Goal: Transaction & Acquisition: Purchase product/service

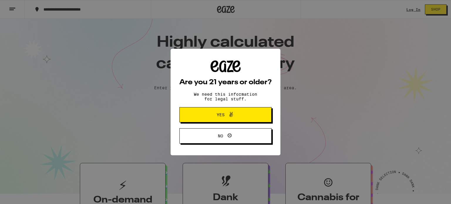
click at [262, 109] on button "Yes" at bounding box center [226, 114] width 92 height 15
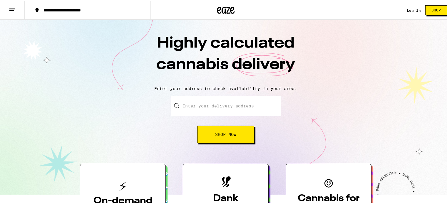
click at [408, 11] on link "Log In" at bounding box center [414, 10] width 14 height 4
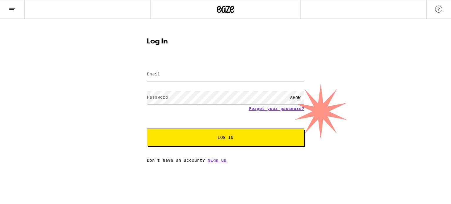
type input "carmel2011@gmail.com"
click at [232, 135] on button "Log In" at bounding box center [226, 138] width 158 height 18
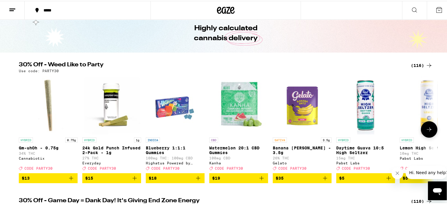
scroll to position [24, 0]
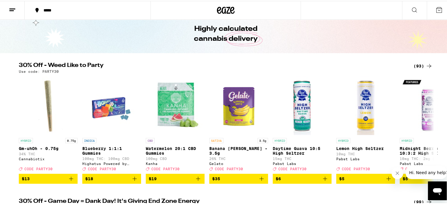
click at [420, 66] on div "(93)" at bounding box center [422, 65] width 19 height 7
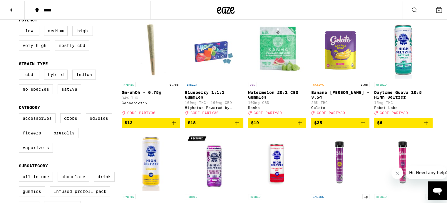
scroll to position [71, 0]
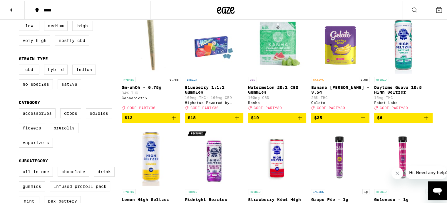
click at [72, 86] on label "Sativa" at bounding box center [70, 83] width 24 height 10
click at [20, 65] on input "Sativa" at bounding box center [20, 65] width 0 height 0
checkbox input "true"
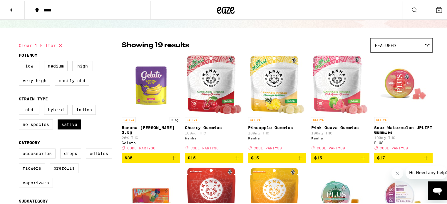
scroll to position [29, 0]
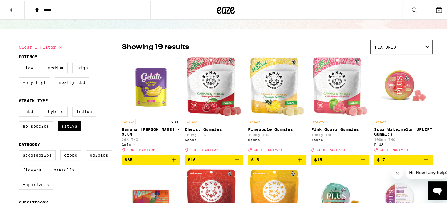
click at [78, 113] on label "Indica" at bounding box center [84, 111] width 24 height 10
click at [20, 107] on input "Indica" at bounding box center [20, 107] width 0 height 0
checkbox input "true"
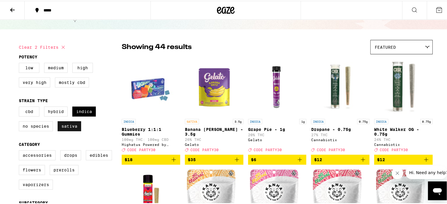
click at [73, 125] on label "Sativa" at bounding box center [70, 125] width 24 height 10
click at [20, 107] on input "Sativa" at bounding box center [20, 107] width 0 height 0
checkbox input "false"
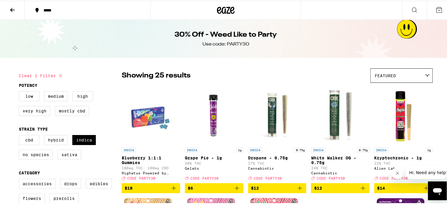
scroll to position [5, 0]
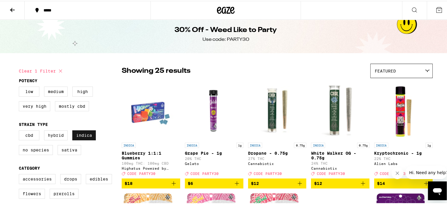
click at [76, 133] on label "Indica" at bounding box center [84, 135] width 24 height 10
click at [20, 131] on input "Indica" at bounding box center [20, 130] width 0 height 0
checkbox input "false"
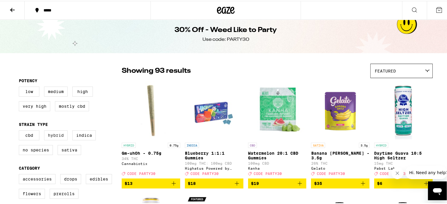
click at [48, 136] on label "Hybrid" at bounding box center [56, 135] width 24 height 10
click at [20, 131] on input "Hybrid" at bounding box center [20, 130] width 0 height 0
checkbox input "true"
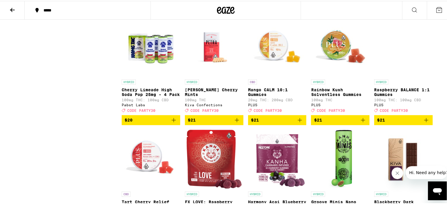
scroll to position [519, 0]
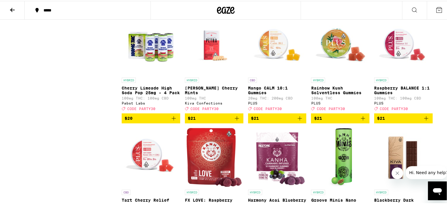
click at [425, 121] on icon "Add to bag" at bounding box center [426, 117] width 7 height 7
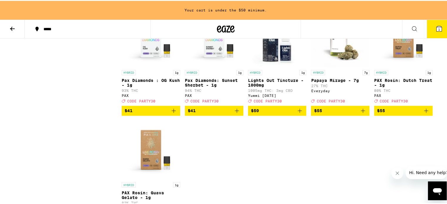
scroll to position [981, 0]
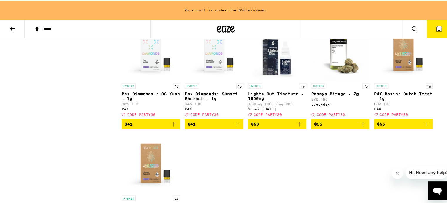
click at [361, 127] on icon "Add to bag" at bounding box center [362, 123] width 7 height 7
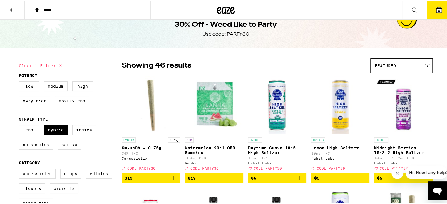
scroll to position [0, 0]
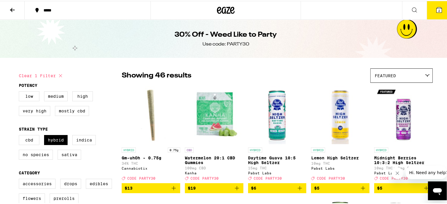
click at [438, 8] on span "2" at bounding box center [439, 10] width 2 height 4
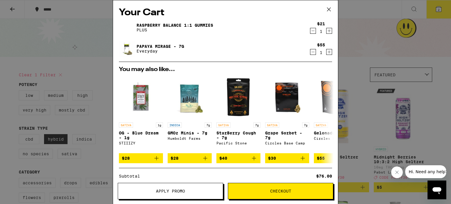
click at [159, 197] on button "Apply Promo" at bounding box center [170, 191] width 105 height 16
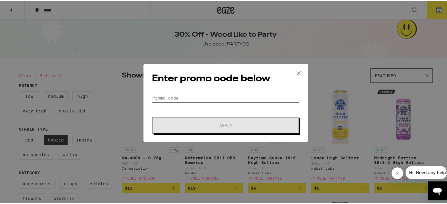
click at [186, 97] on input "Promo Code" at bounding box center [226, 97] width 148 height 9
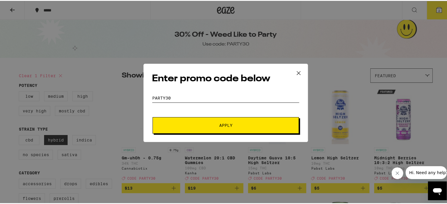
type input "PARTY30"
click at [202, 119] on button "Apply" at bounding box center [226, 124] width 146 height 16
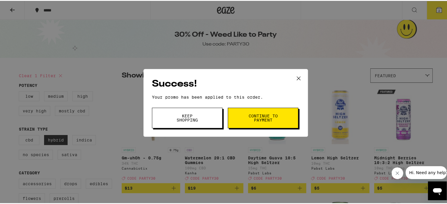
click at [254, 121] on span "Continue to payment" at bounding box center [263, 117] width 30 height 8
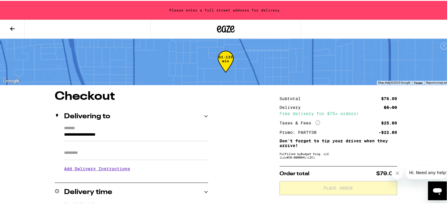
click at [13, 26] on icon at bounding box center [12, 27] width 7 height 7
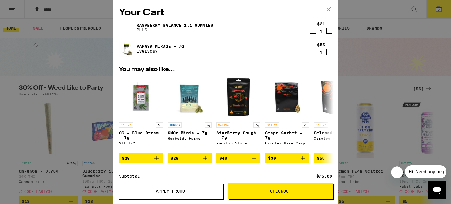
click at [209, 25] on link "Raspberry BALANCE 1:1 Gummies" at bounding box center [175, 25] width 77 height 5
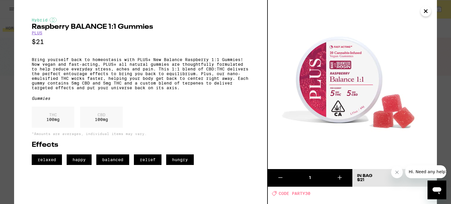
click at [426, 14] on icon "Close" at bounding box center [426, 11] width 7 height 9
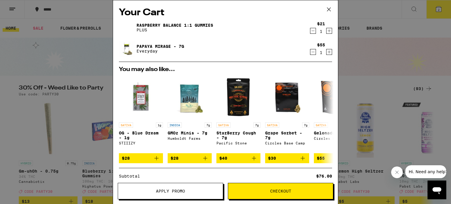
click at [275, 195] on button "Checkout" at bounding box center [280, 191] width 105 height 16
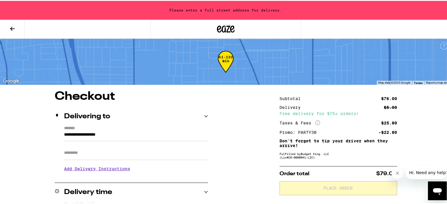
click at [119, 134] on input "**********" at bounding box center [136, 135] width 144 height 10
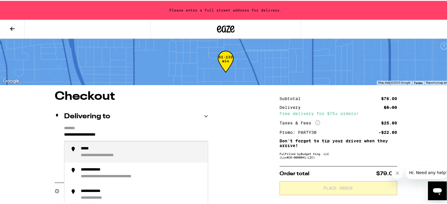
drag, startPoint x: 119, startPoint y: 134, endPoint x: 0, endPoint y: 137, distance: 119.3
type input "*"
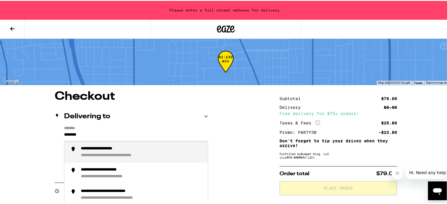
click at [95, 152] on div "**********" at bounding box center [142, 151] width 122 height 12
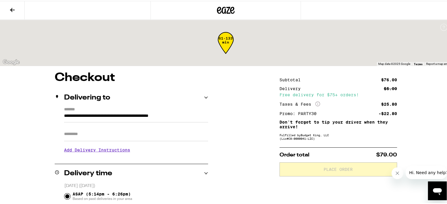
type input "**********"
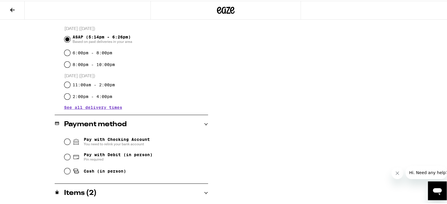
scroll to position [158, 0]
click at [38, 171] on div "**********" at bounding box center [225, 79] width 423 height 331
click at [66, 156] on input "Pay with Debit (in person) Pin required" at bounding box center [67, 156] width 6 height 6
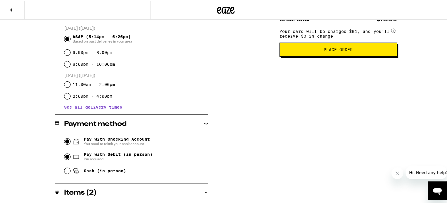
click input "Pay with Checking Account You need to relink your bank account" at bounding box center [67, 141] width 6 height 6
click at [137, 153] on span "Pay with Debit (in person)" at bounding box center [118, 153] width 69 height 5
click at [70, 153] on input "Pay with Debit (in person) Pin required" at bounding box center [67, 156] width 6 height 6
radio input "true"
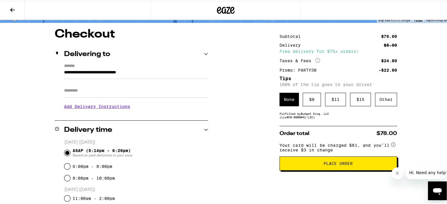
scroll to position [43, 0]
click at [303, 96] on div "$ 8" at bounding box center [312, 99] width 18 height 14
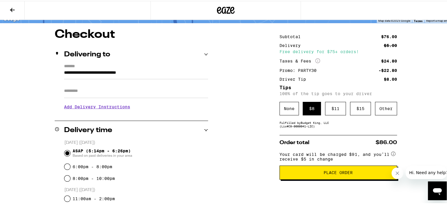
click at [318, 171] on button "Place Order" at bounding box center [338, 172] width 118 height 14
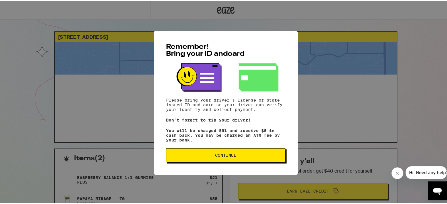
click at [256, 156] on span "Continue" at bounding box center [225, 155] width 109 height 4
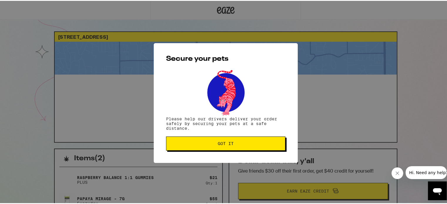
click at [260, 142] on span "Got it" at bounding box center [225, 143] width 109 height 4
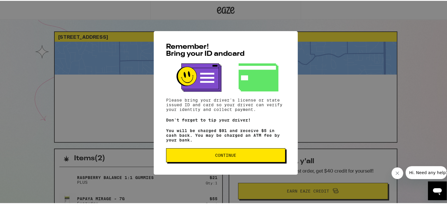
click at [263, 160] on button "Continue" at bounding box center [225, 155] width 119 height 14
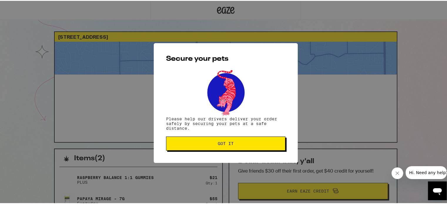
click at [261, 146] on button "Got it" at bounding box center [225, 143] width 119 height 14
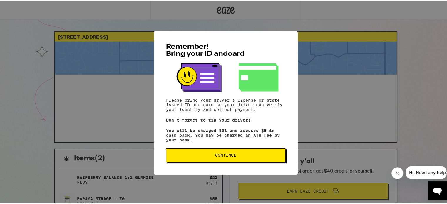
click at [207, 152] on button "Continue" at bounding box center [225, 155] width 119 height 14
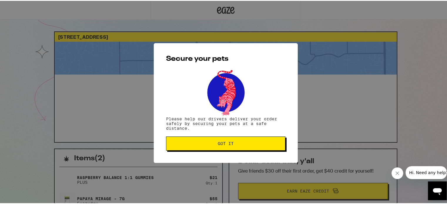
click at [213, 141] on span "Got it" at bounding box center [225, 143] width 109 height 4
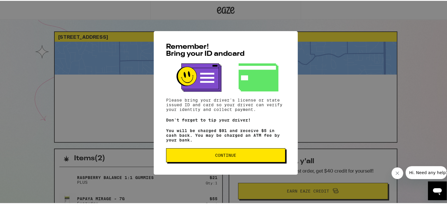
click at [208, 157] on span "Continue" at bounding box center [225, 155] width 109 height 4
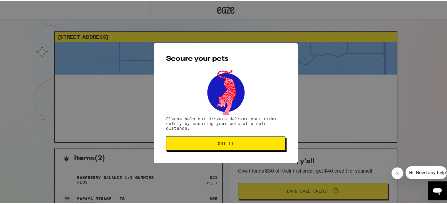
click at [209, 149] on button "Got it" at bounding box center [225, 143] width 119 height 14
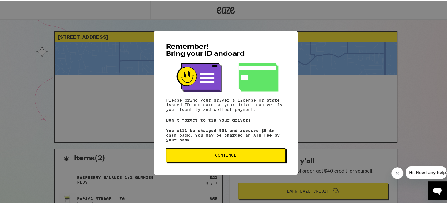
click at [197, 157] on span "Continue" at bounding box center [225, 155] width 109 height 4
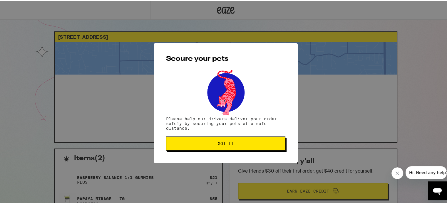
click at [203, 144] on span "Got it" at bounding box center [225, 143] width 109 height 4
